Goal: Use online tool/utility: Utilize a website feature to perform a specific function

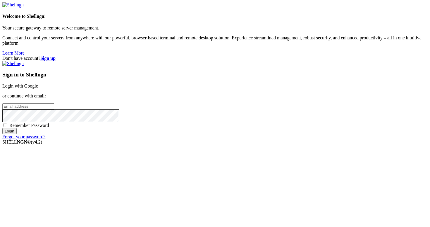
click at [54, 108] on input "email" at bounding box center [28, 106] width 52 height 6
type input "[PERSON_NAME][EMAIL_ADDRESS][DOMAIN_NAME]"
click at [17, 134] on input "Login" at bounding box center [9, 131] width 14 height 6
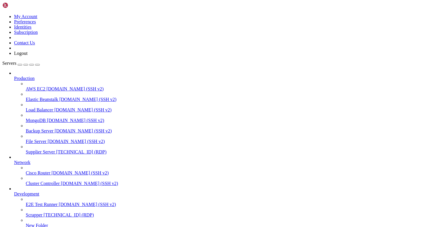
click at [38, 150] on span "Supplier Server" at bounding box center [40, 152] width 29 height 5
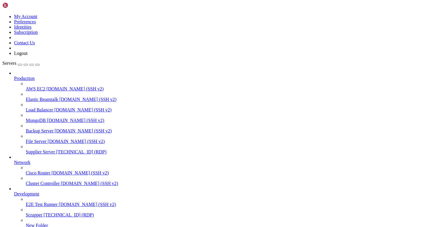
drag, startPoint x: 169, startPoint y: 327, endPoint x: 39, endPoint y: 328, distance: 130.6
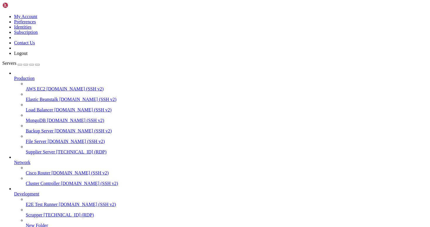
drag, startPoint x: 65, startPoint y: 405, endPoint x: 100, endPoint y: 404, distance: 35.1
